Goal: Find specific page/section: Find specific page/section

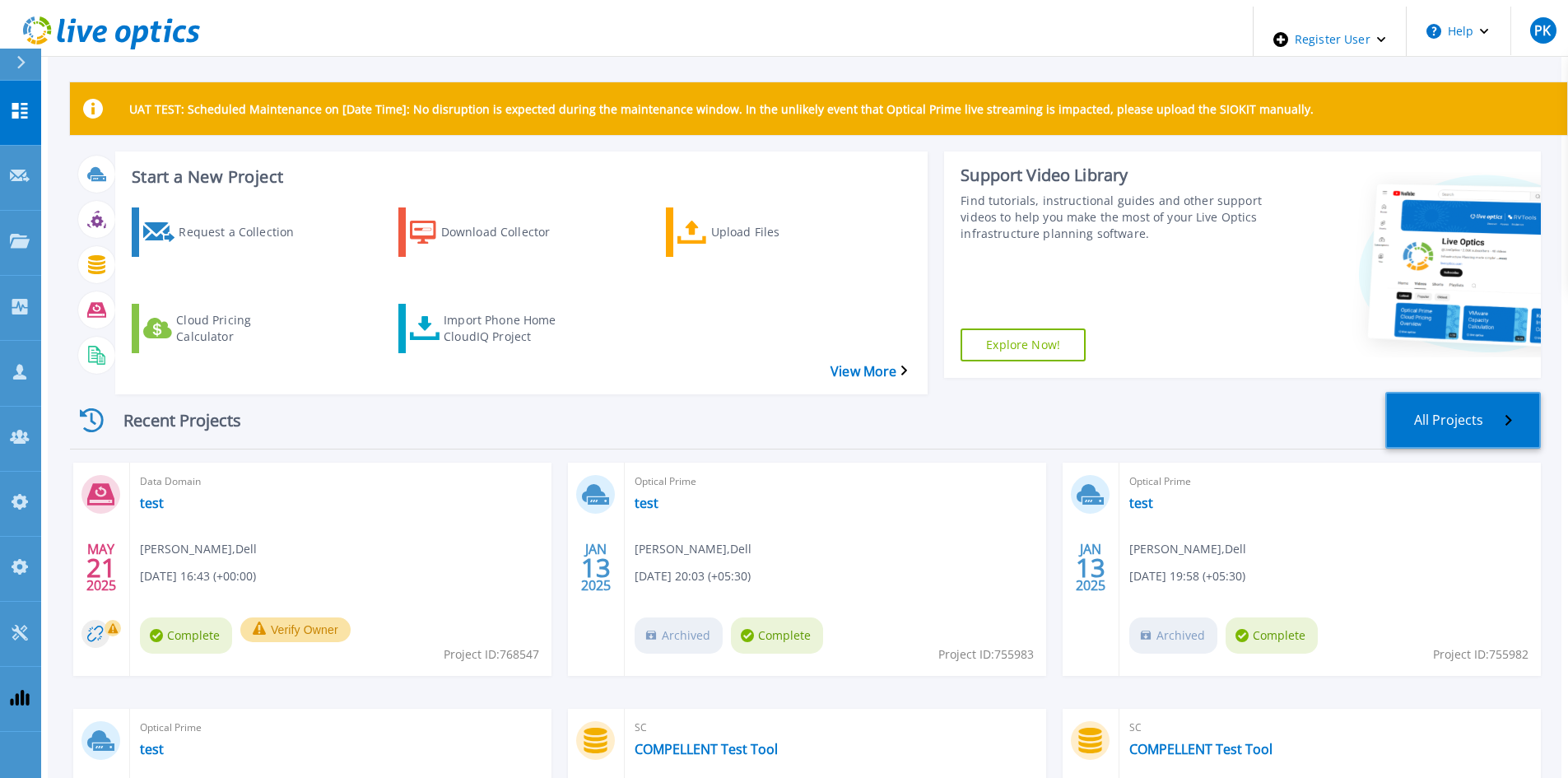
click at [1477, 398] on link "All Projects" at bounding box center [1462, 420] width 155 height 57
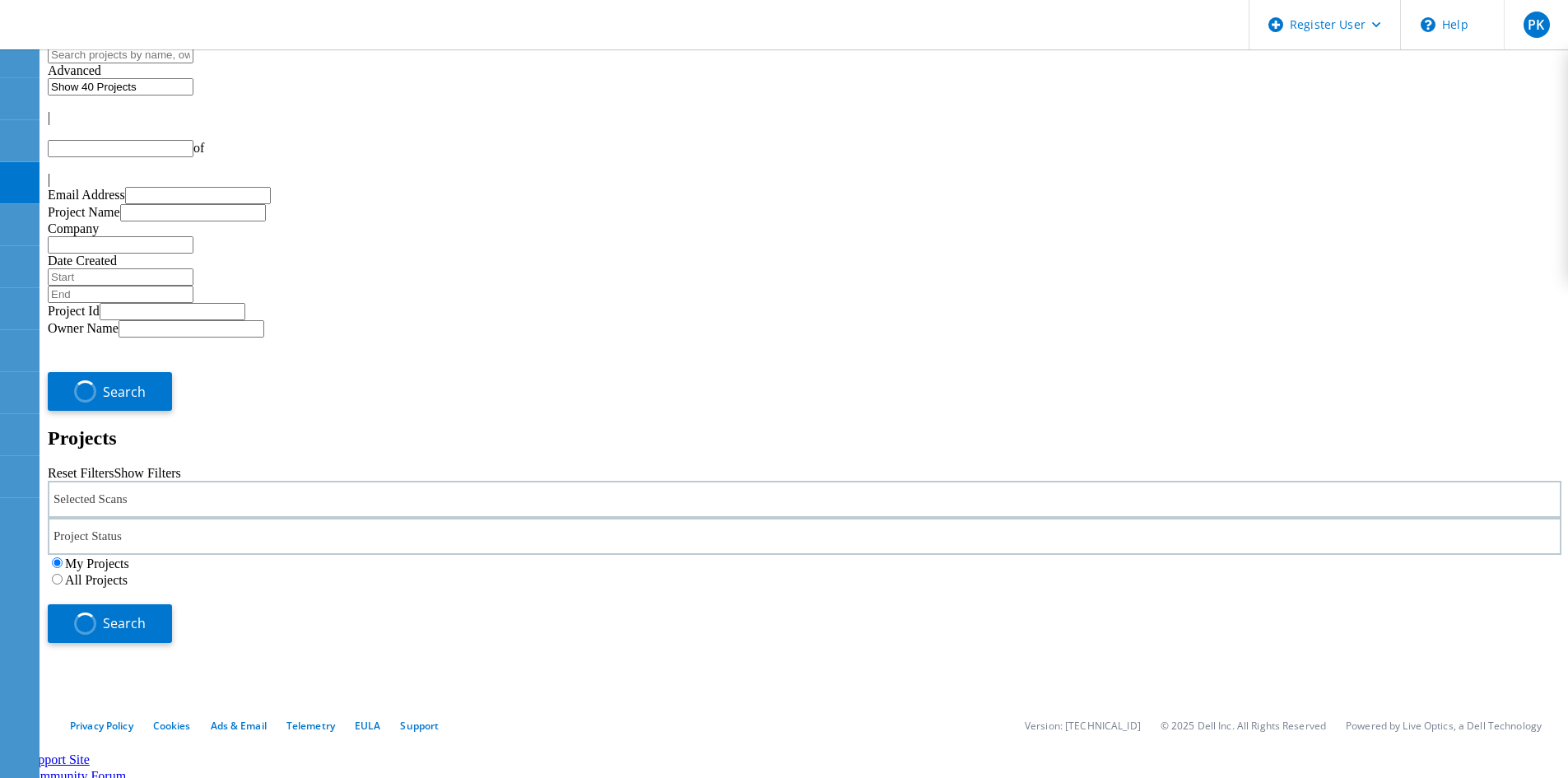
type input "1"
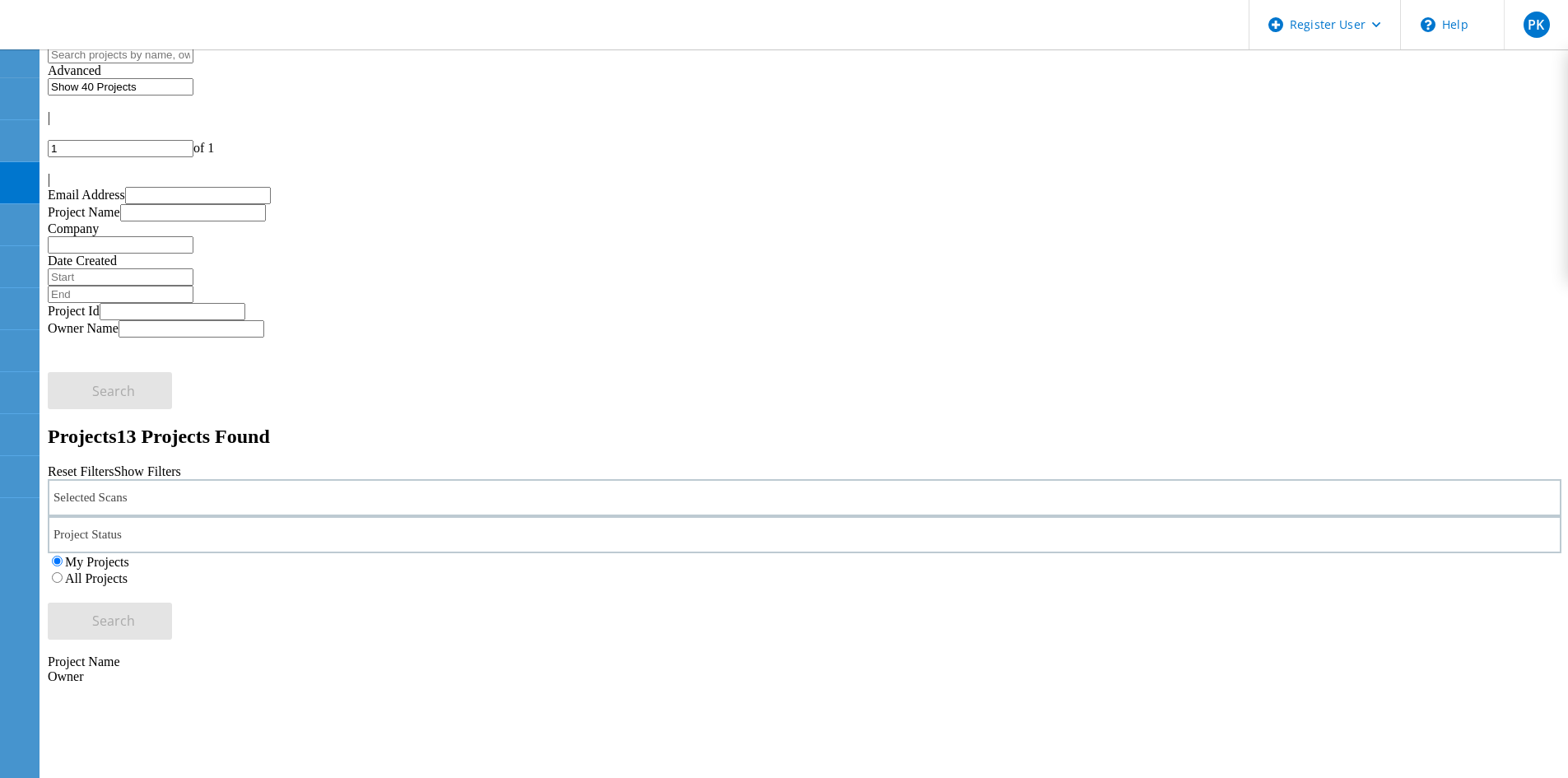
click at [127, 571] on label "All Projects" at bounding box center [96, 578] width 63 height 14
click at [63, 572] on input "All Projects" at bounding box center [57, 577] width 10 height 10
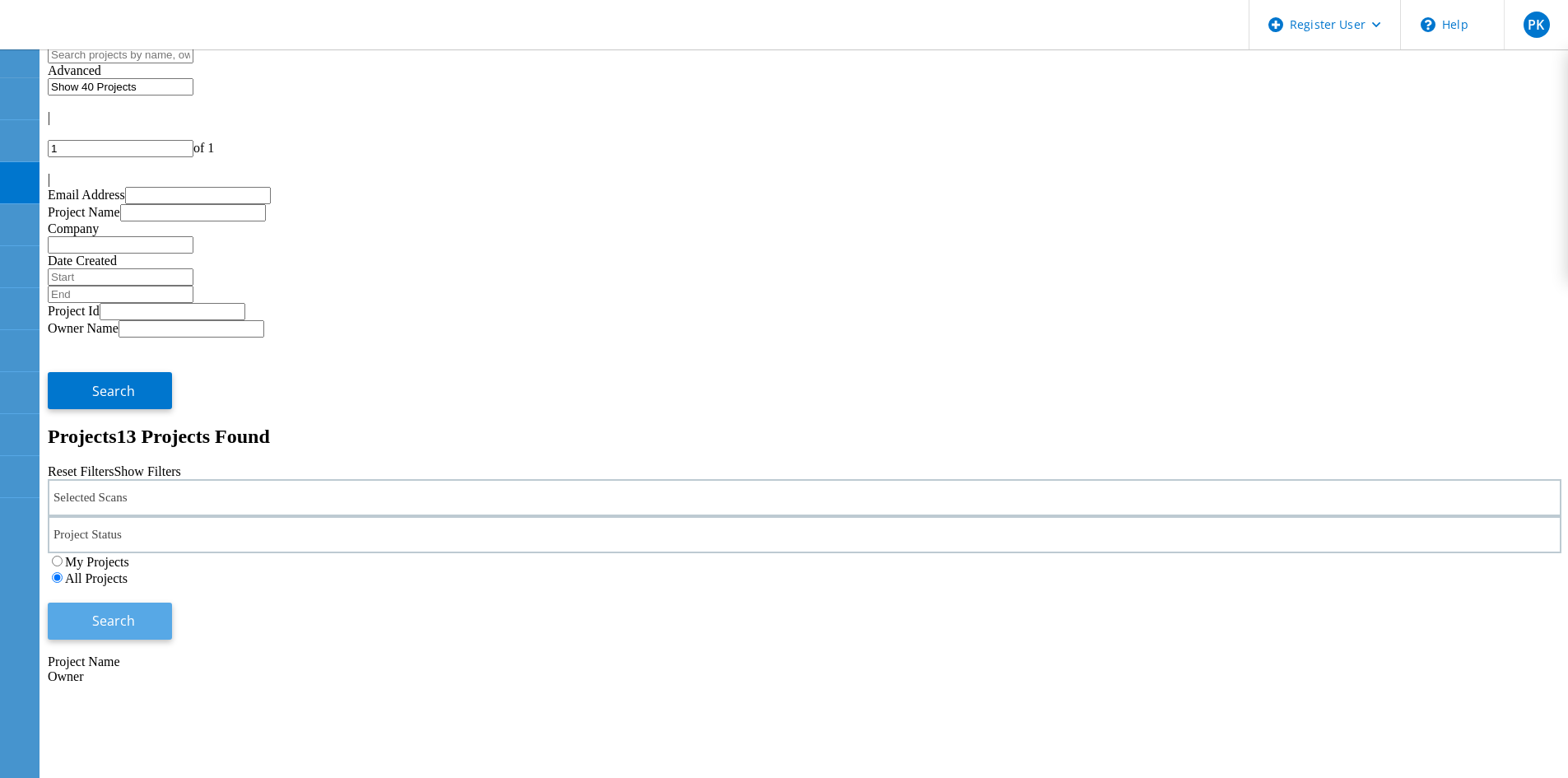
click at [135, 611] on span "Search" at bounding box center [113, 620] width 43 height 18
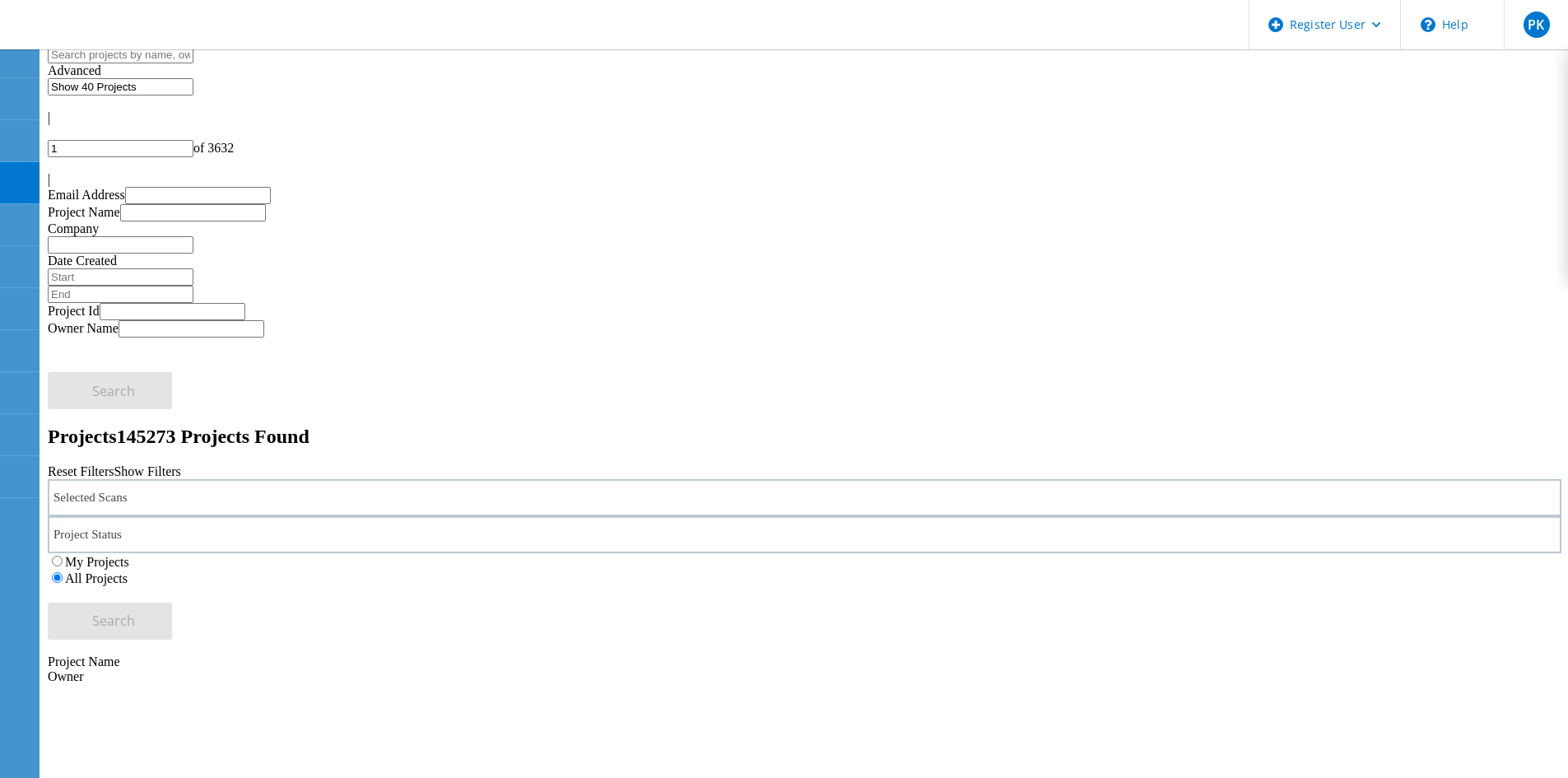
drag, startPoint x: 279, startPoint y: 224, endPoint x: 264, endPoint y: 235, distance: 18.6
click at [279, 479] on div "Selected Scans" at bounding box center [804, 498] width 1513 height 37
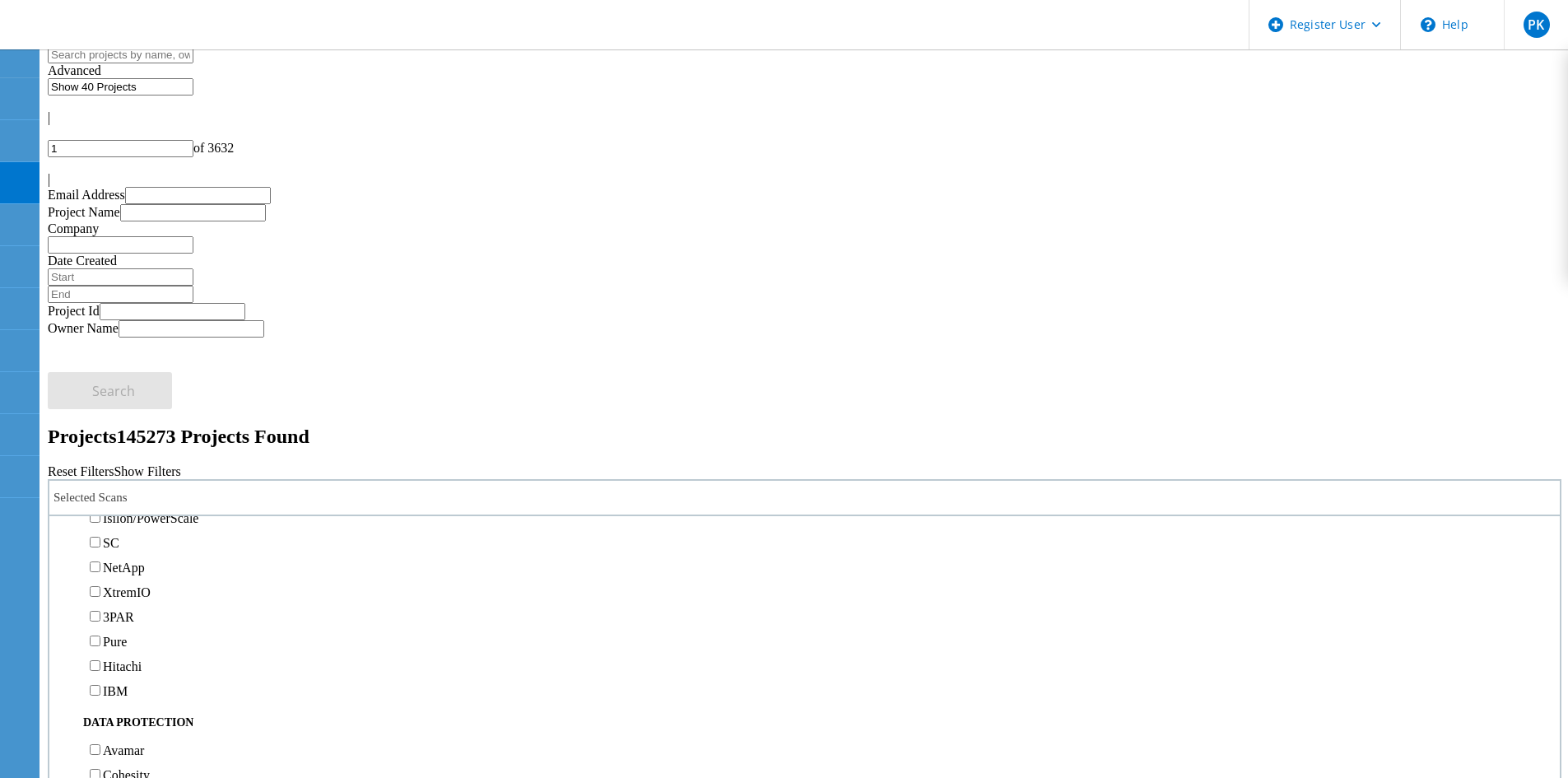
scroll to position [494, 0]
click at [130, 485] on label "Isilon/PowerScale" at bounding box center [150, 492] width 95 height 14
click at [100, 486] on input "Isilon/PowerScale" at bounding box center [95, 492] width 10 height 10
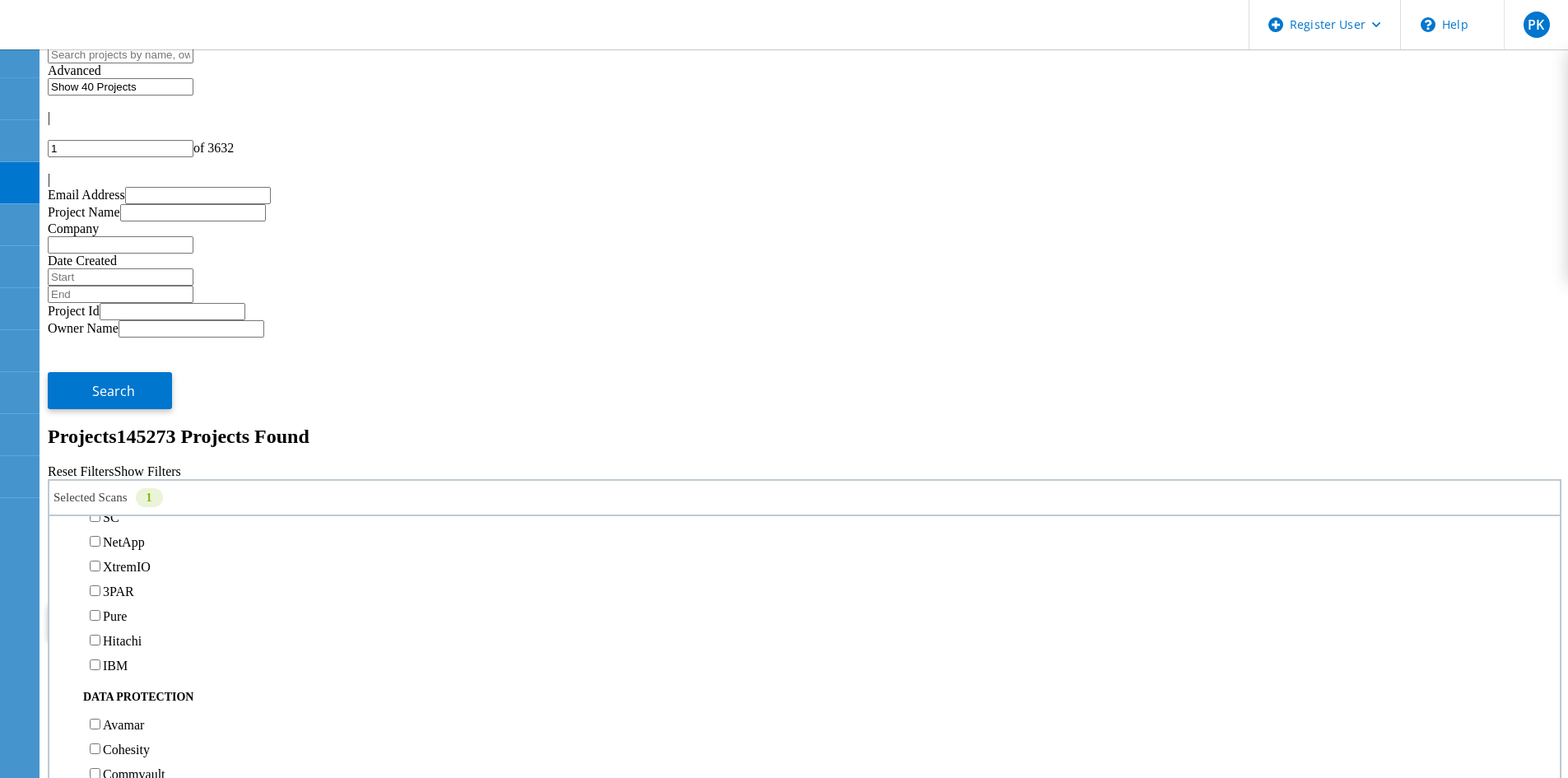
click at [172, 602] on button "Search" at bounding box center [110, 621] width 124 height 37
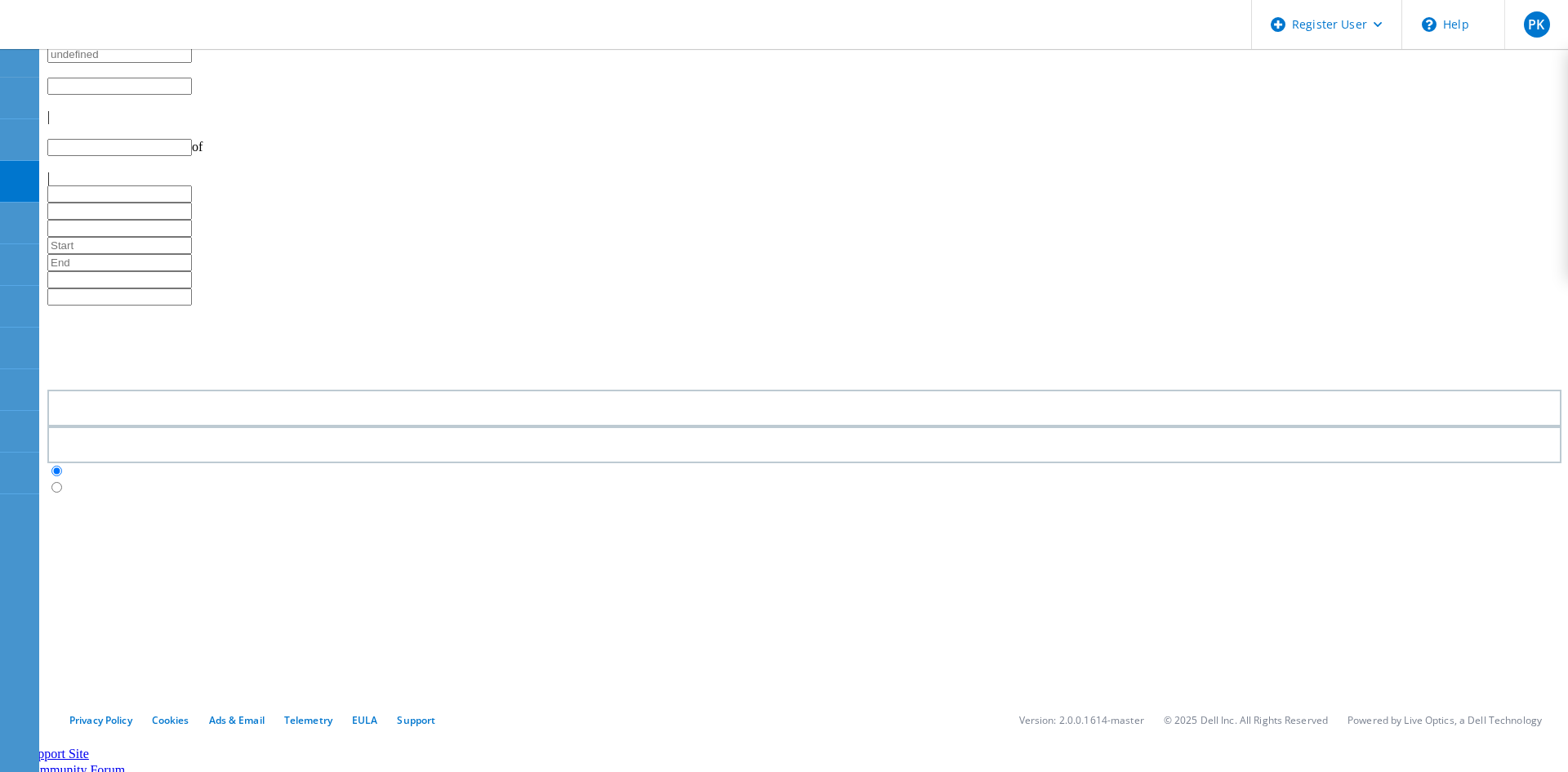
type input "1"
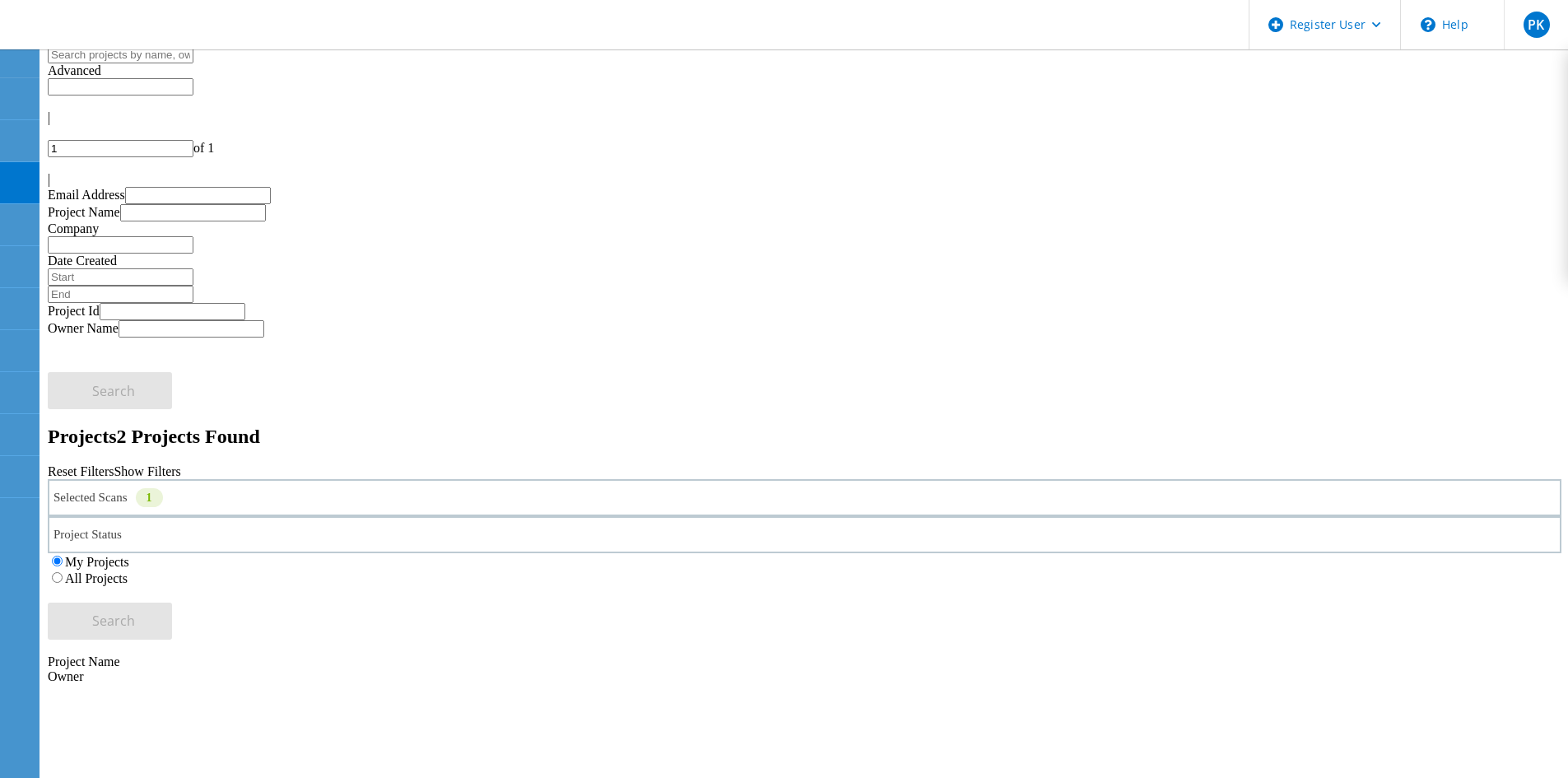
click at [325, 479] on div "Selected Scans 1" at bounding box center [804, 498] width 1513 height 37
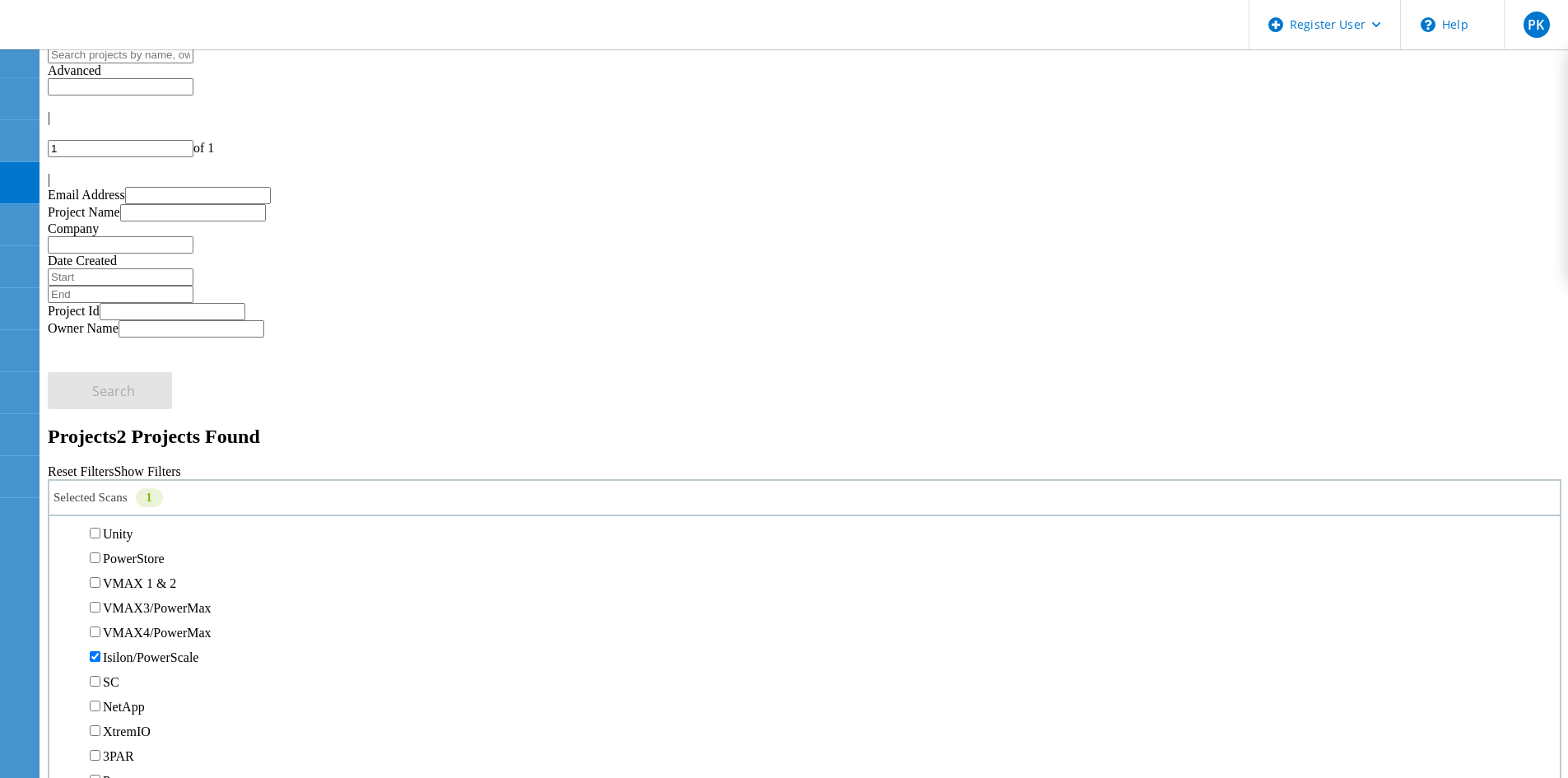
scroll to position [411, 0]
click at [133, 444] on label "Unity" at bounding box center [118, 451] width 30 height 14
click at [100, 445] on input "Unity" at bounding box center [95, 451] width 10 height 10
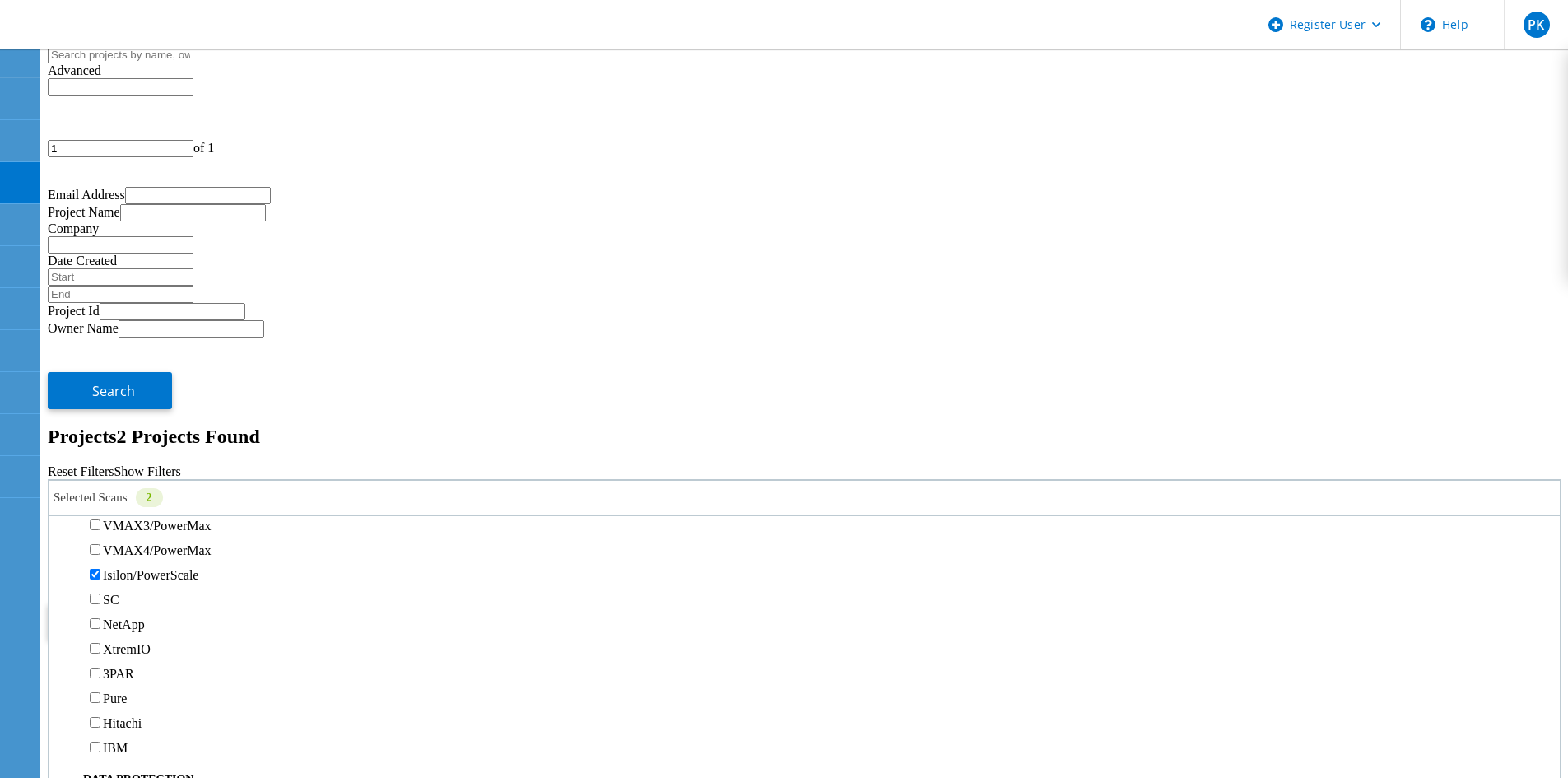
click at [132, 568] on label "Isilon/PowerScale" at bounding box center [150, 575] width 95 height 14
click at [100, 568] on input "Isilon/PowerScale" at bounding box center [95, 574] width 10 height 10
click at [982, 553] on div "My Projects" at bounding box center [804, 561] width 1513 height 17
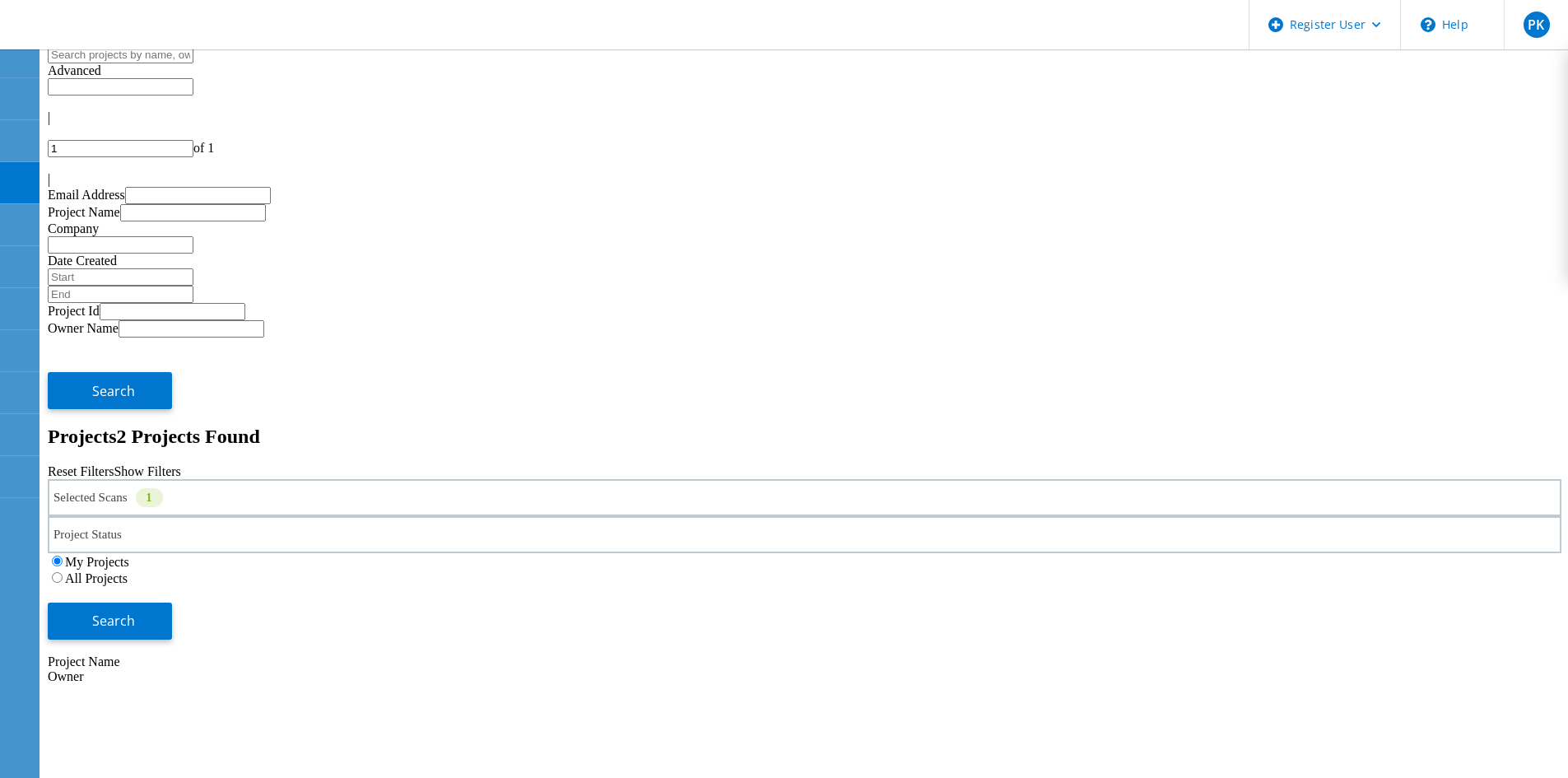
click at [127, 571] on label "All Projects" at bounding box center [96, 578] width 63 height 14
click at [63, 572] on input "All Projects" at bounding box center [57, 577] width 10 height 10
click at [172, 602] on button "Search" at bounding box center [110, 621] width 124 height 37
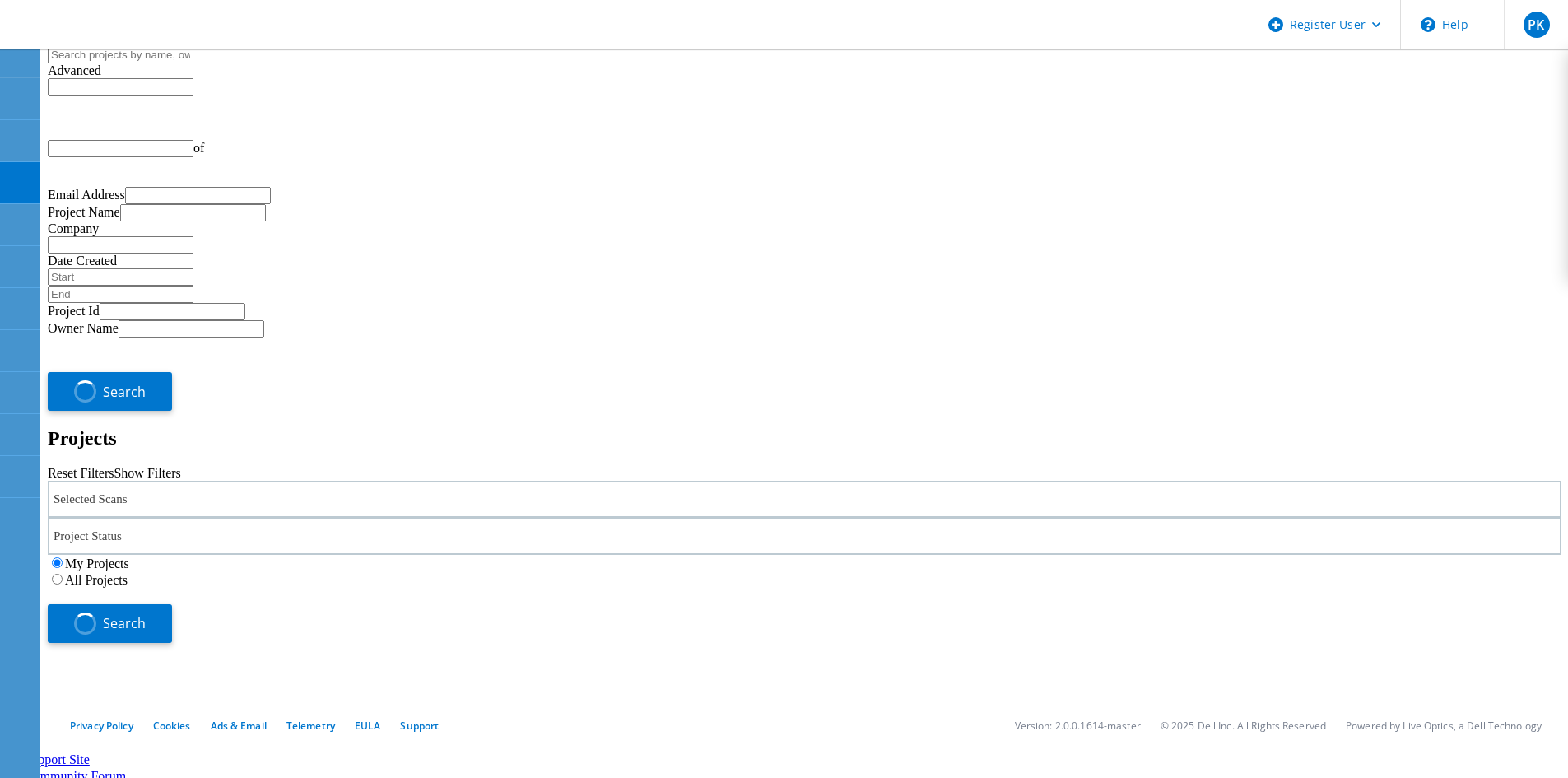
type input "1"
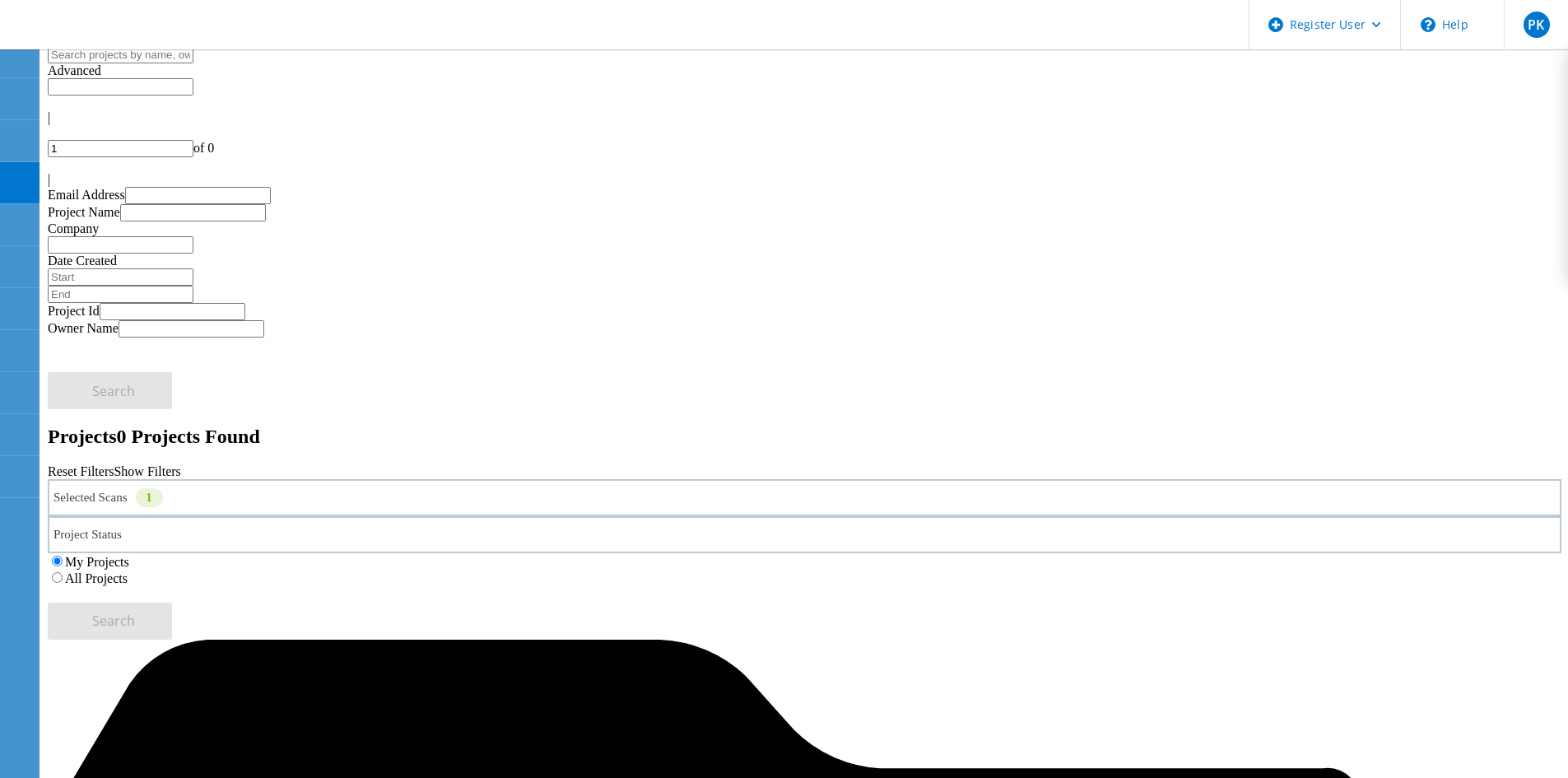
click at [310, 479] on div "Selected Scans 1" at bounding box center [804, 498] width 1513 height 37
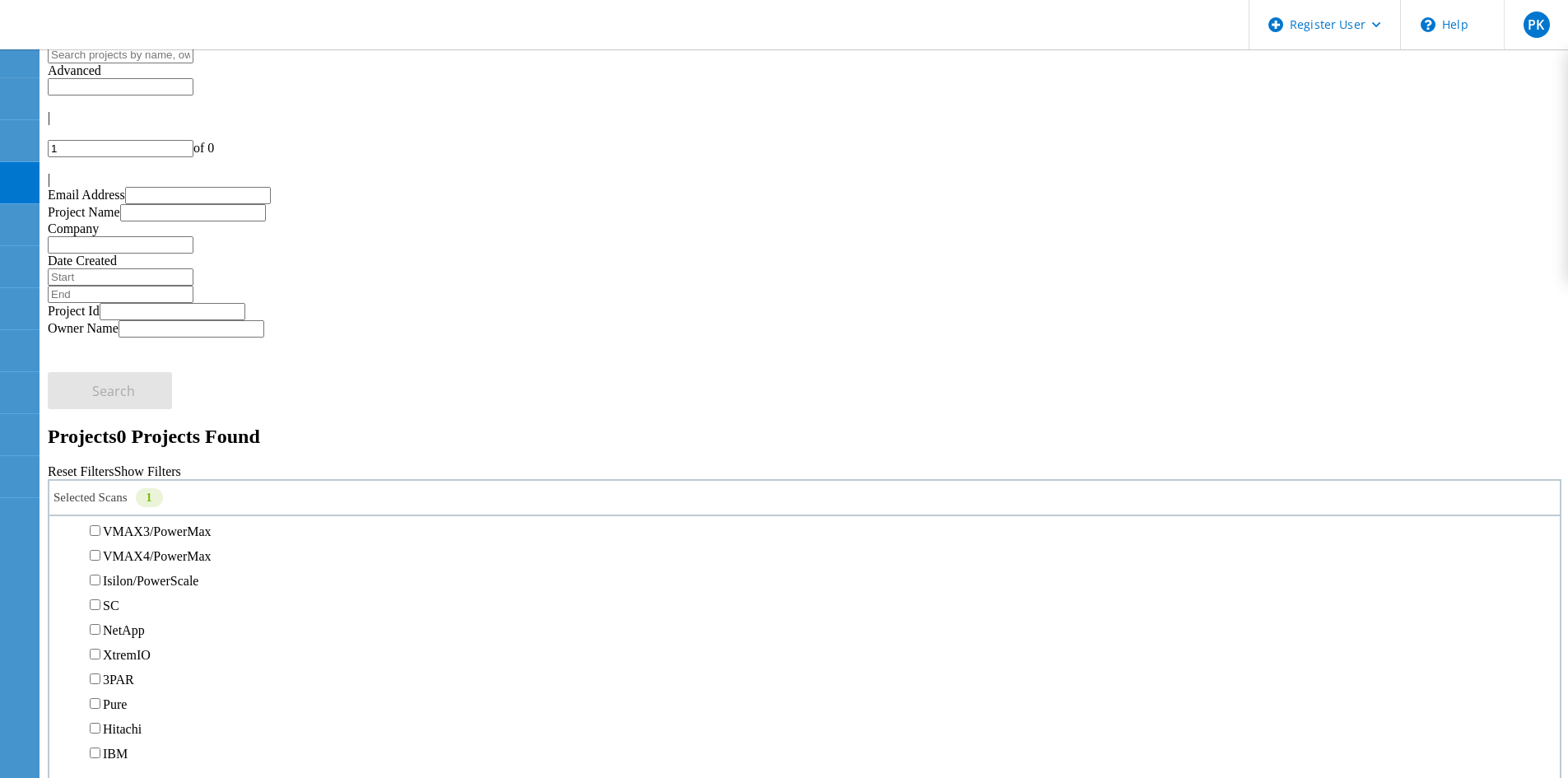
scroll to position [411, 0]
click at [125, 444] on label "Unity" at bounding box center [118, 451] width 30 height 14
click at [100, 445] on input "Unity" at bounding box center [95, 451] width 10 height 10
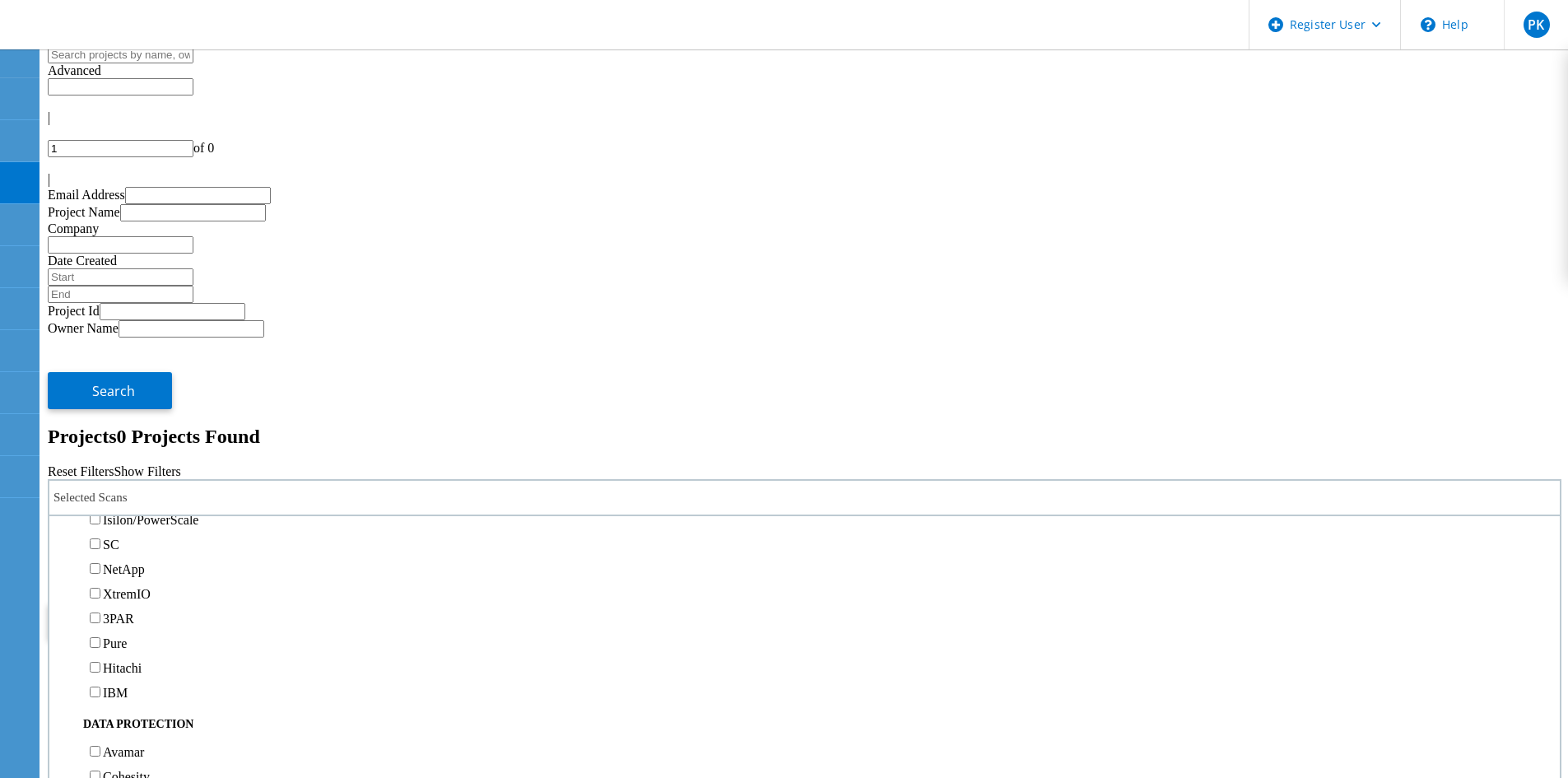
scroll to position [494, 0]
click at [136, 485] on label "Isilon/PowerScale" at bounding box center [150, 492] width 95 height 14
click at [100, 486] on input "Isilon/PowerScale" at bounding box center [95, 492] width 10 height 10
click at [127, 571] on label "All Projects" at bounding box center [96, 578] width 63 height 14
click at [63, 572] on input "All Projects" at bounding box center [57, 577] width 10 height 10
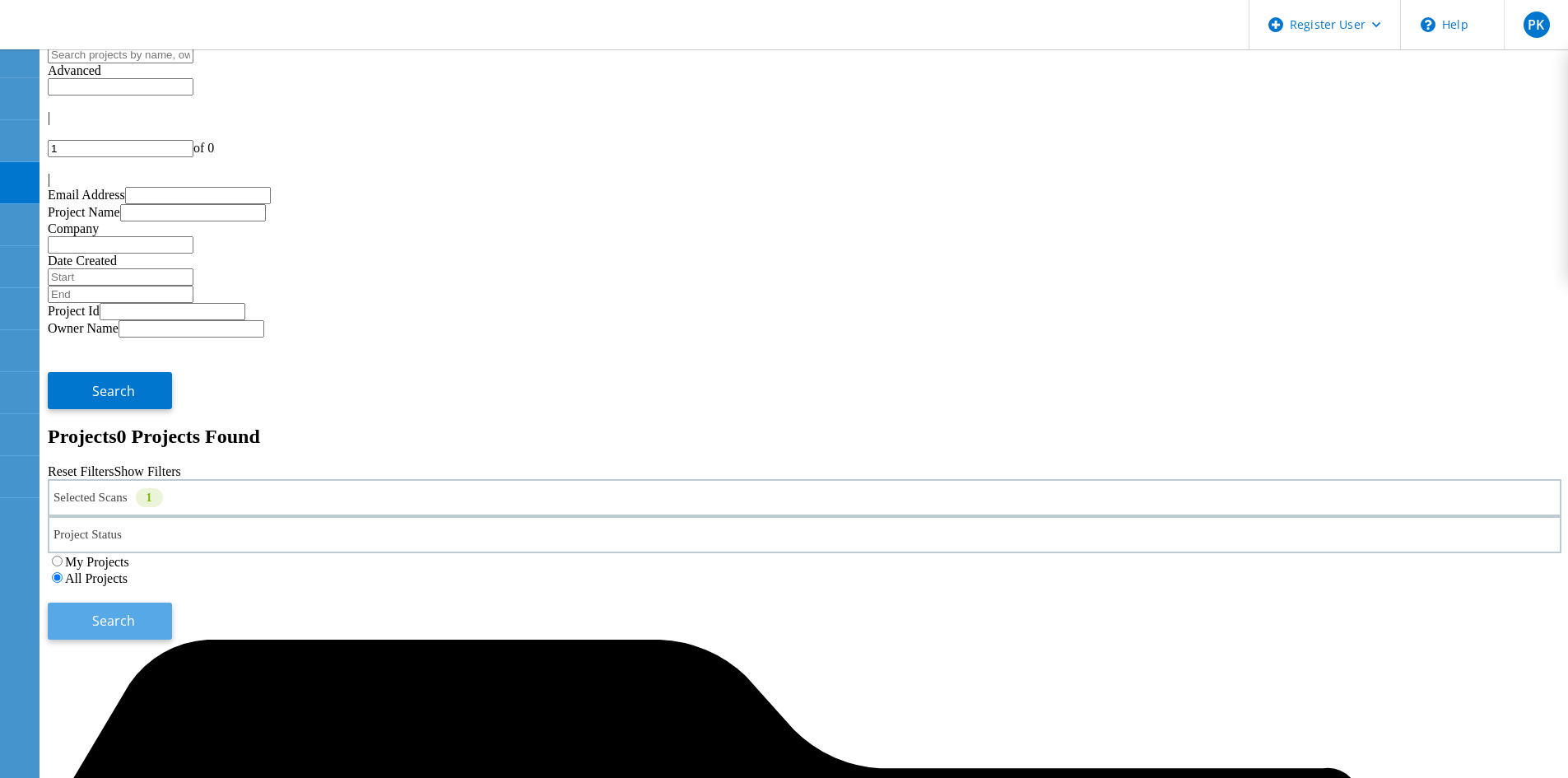
click at [172, 602] on button "Search" at bounding box center [110, 621] width 124 height 37
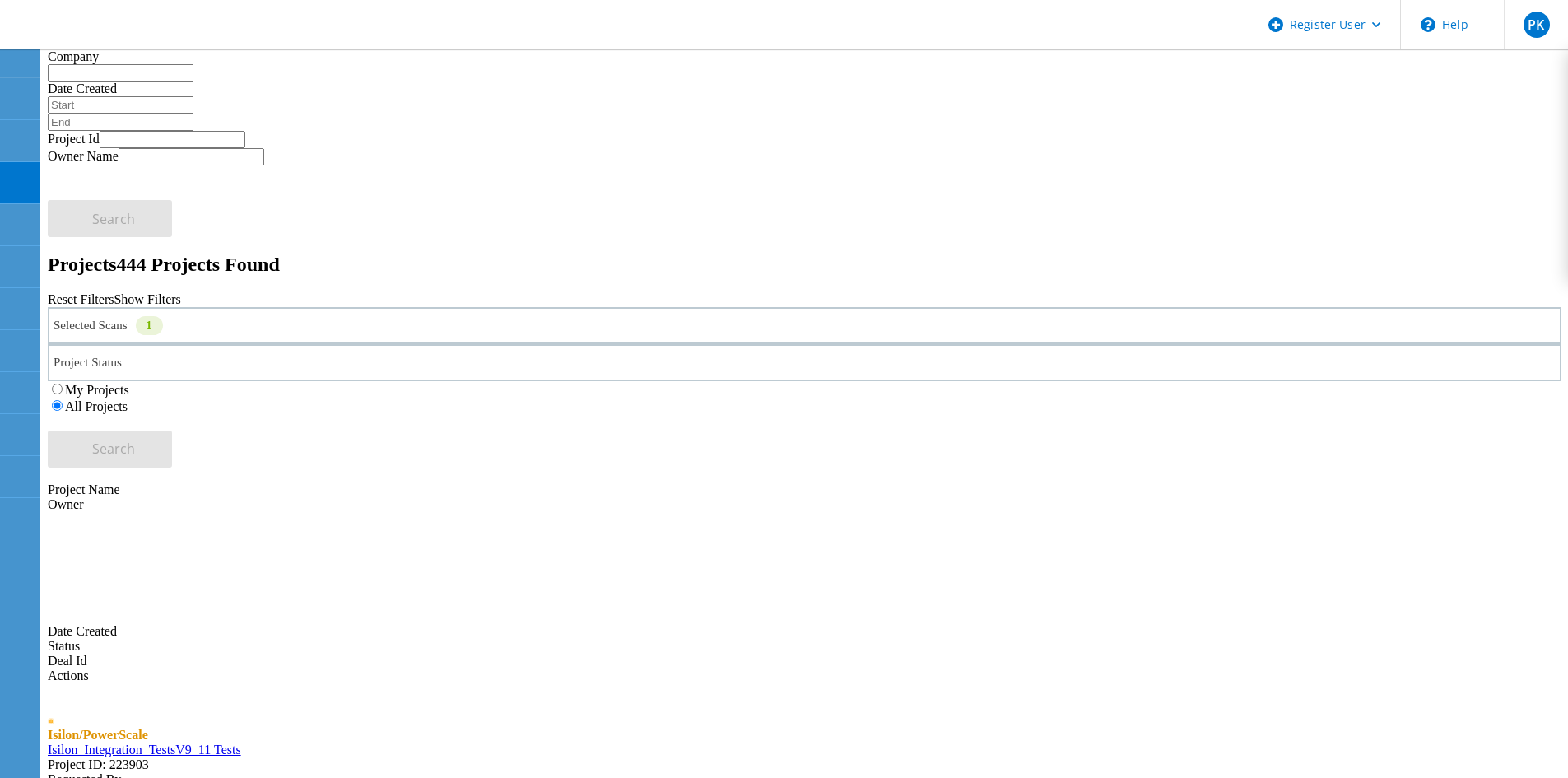
scroll to position [0, 0]
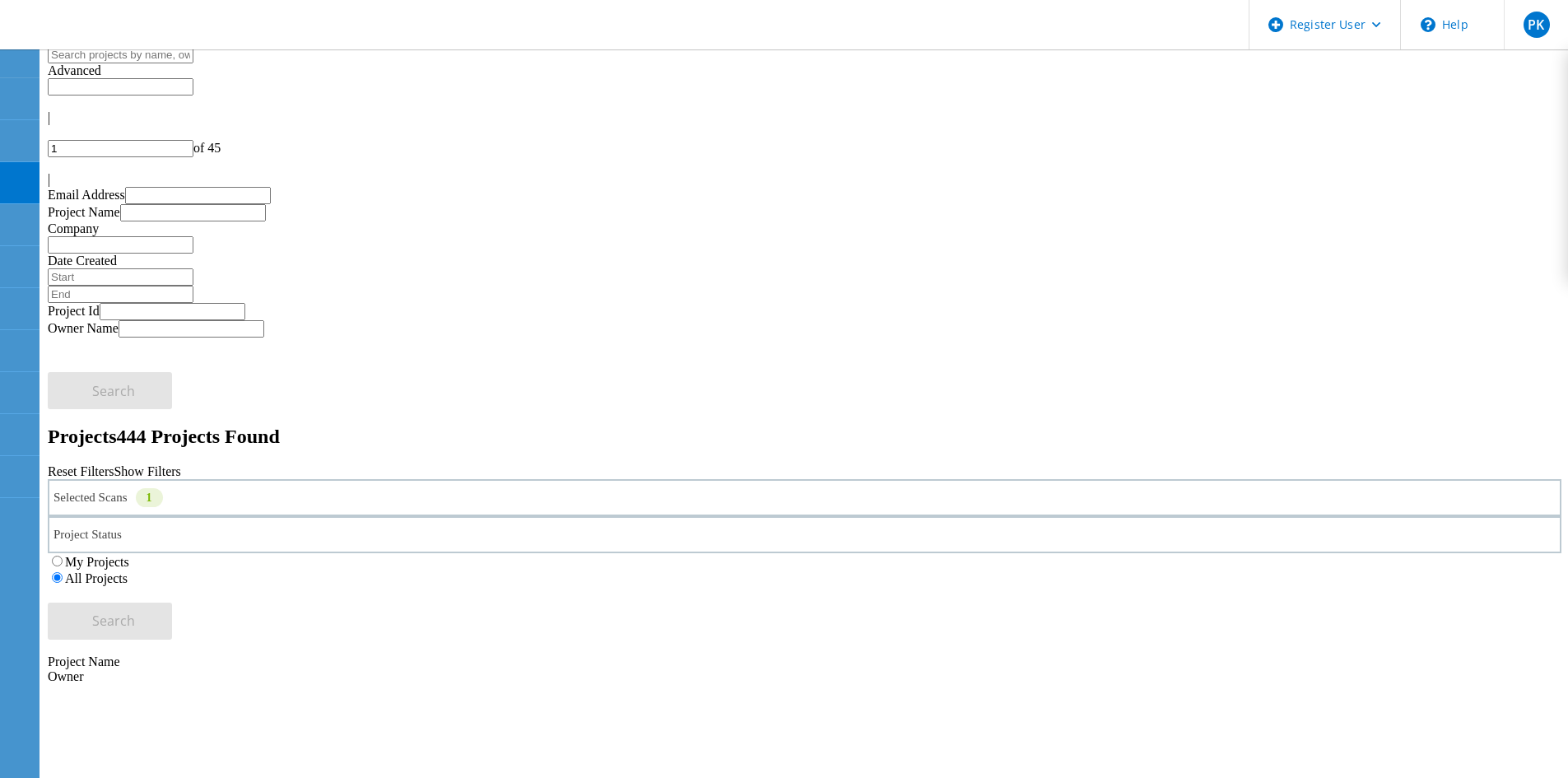
click at [194, 64] on input "text" at bounding box center [120, 55] width 146 height 17
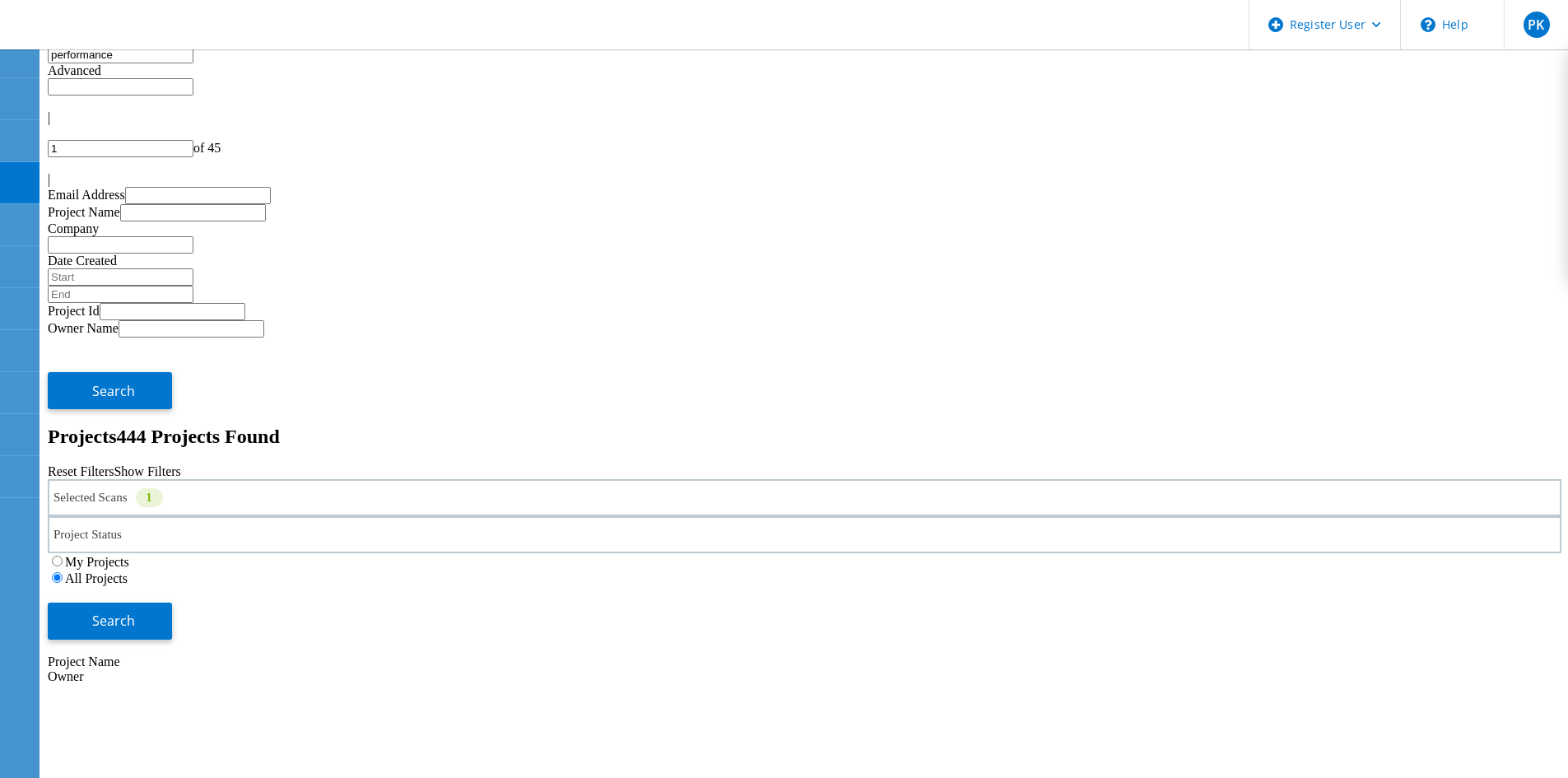
type input "performance"
